Goal: Find specific page/section: Find specific page/section

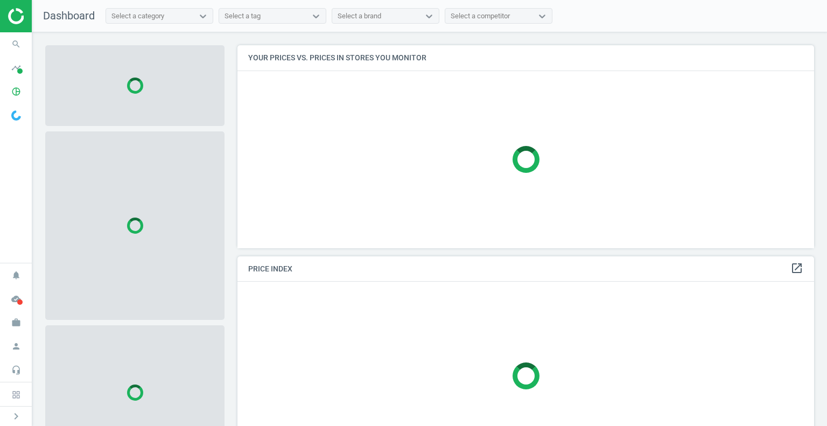
scroll to position [219, 585]
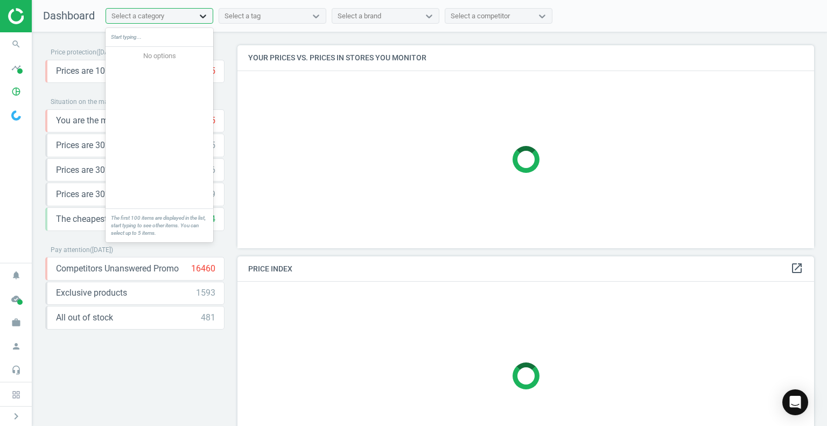
click at [196, 12] on div at bounding box center [202, 16] width 19 height 11
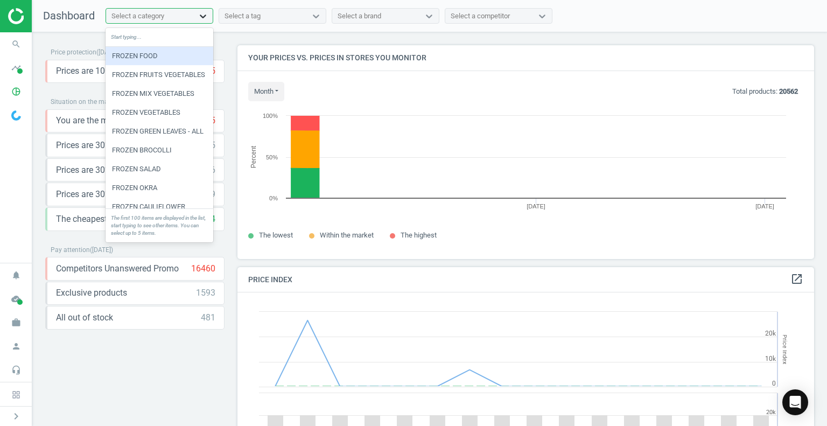
scroll to position [264, 585]
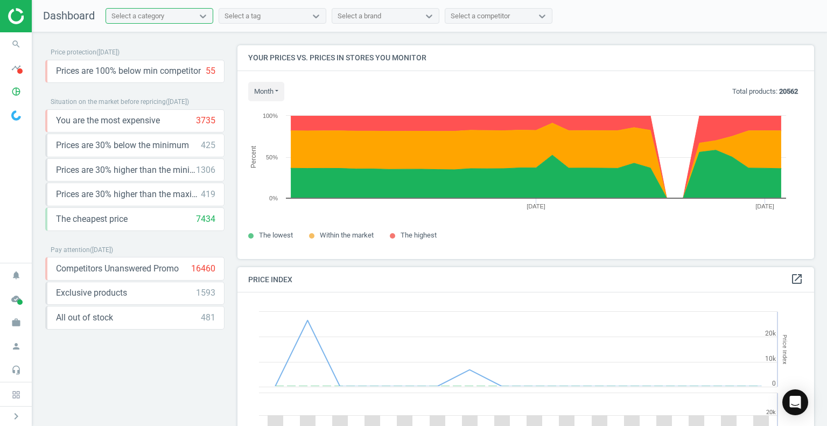
click at [180, 32] on nav "Dashboard 100 results available. Select is focused ,type to refine list, press …" at bounding box center [429, 16] width 794 height 32
click at [183, 8] on div "Select a category" at bounding box center [159, 16] width 108 height 16
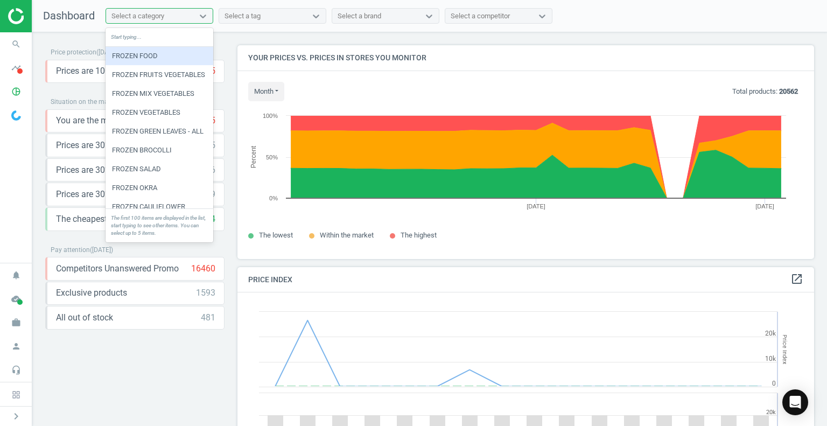
click at [181, 57] on div "FROZEN FOOD" at bounding box center [159, 56] width 108 height 18
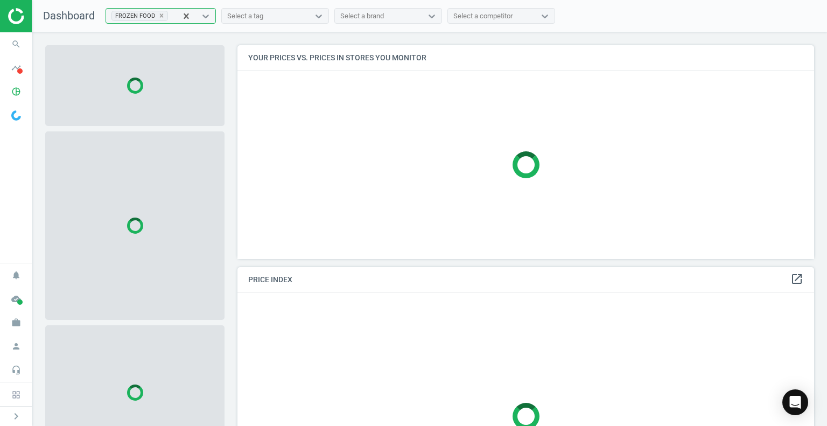
click at [252, 4] on nav "Dashboard option FROZEN FOOD, selected. 99 results available. Select is focused…" at bounding box center [429, 16] width 794 height 32
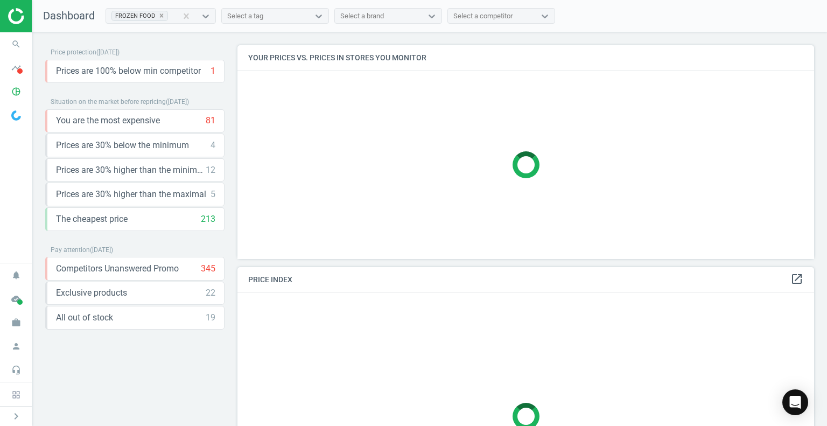
click at [257, 18] on div "Select a tag" at bounding box center [265, 16] width 87 height 14
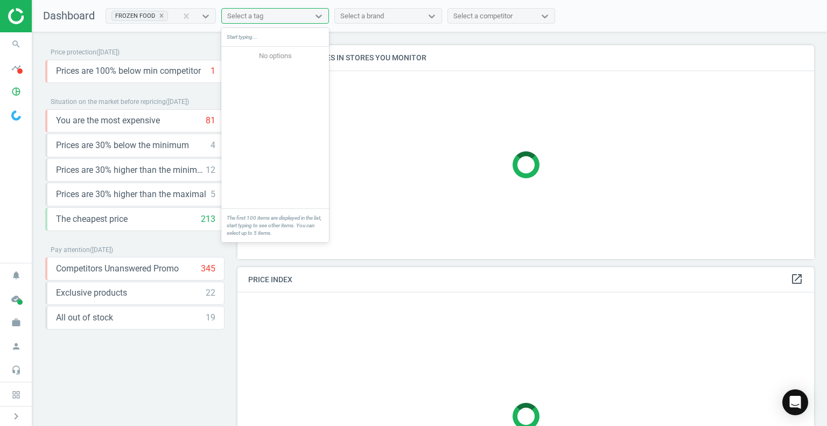
click at [257, 18] on div "Select a tag" at bounding box center [245, 16] width 36 height 10
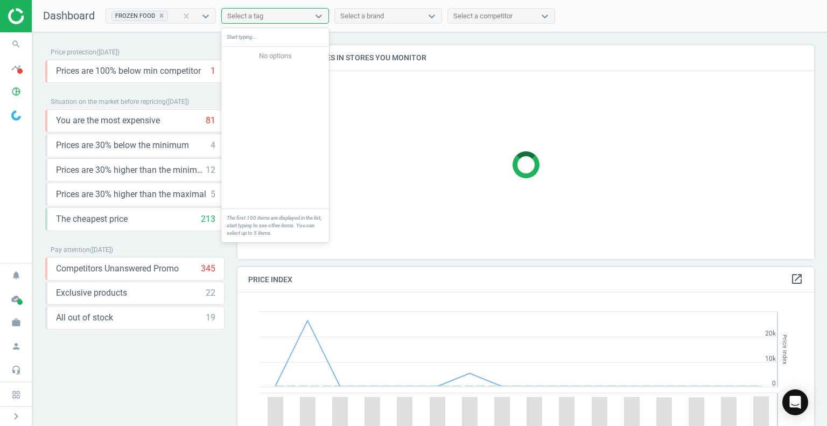
click at [372, 17] on div "Select a brand" at bounding box center [362, 16] width 44 height 10
click at [293, 16] on div "Select a tag" at bounding box center [265, 16] width 87 height 14
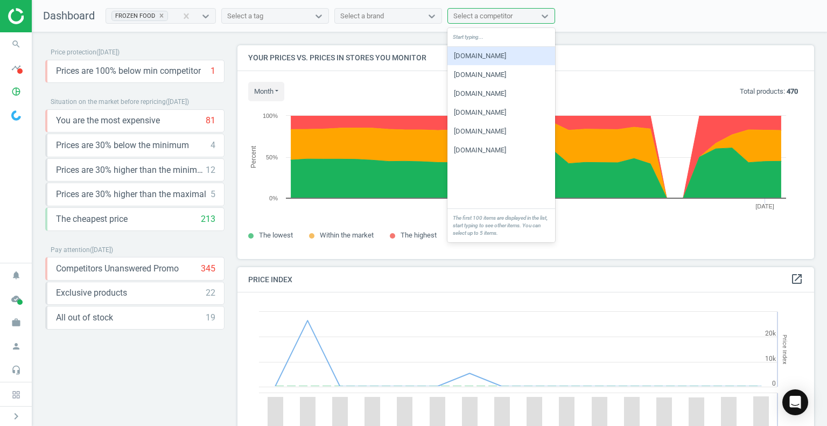
click at [483, 9] on div "Select a competitor" at bounding box center [491, 16] width 87 height 14
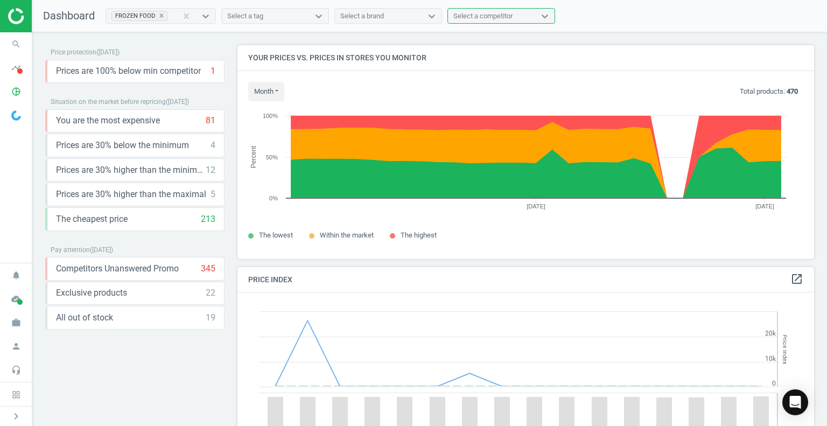
click at [483, 9] on div "Select a competitor" at bounding box center [491, 16] width 87 height 14
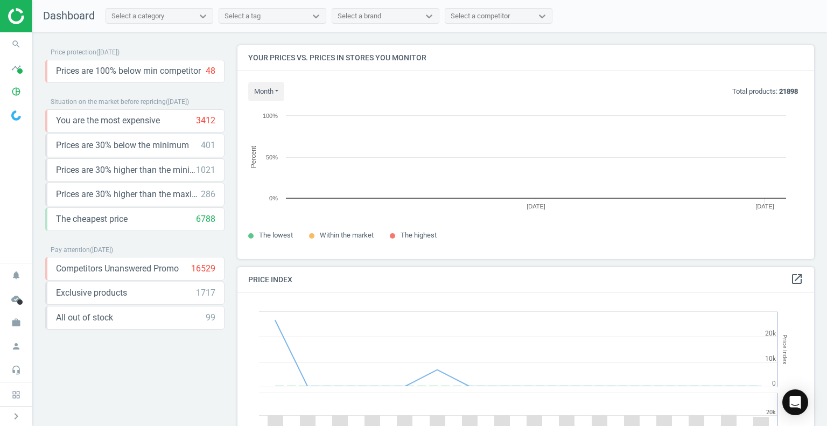
scroll to position [230, 585]
